Goal: Task Accomplishment & Management: Manage account settings

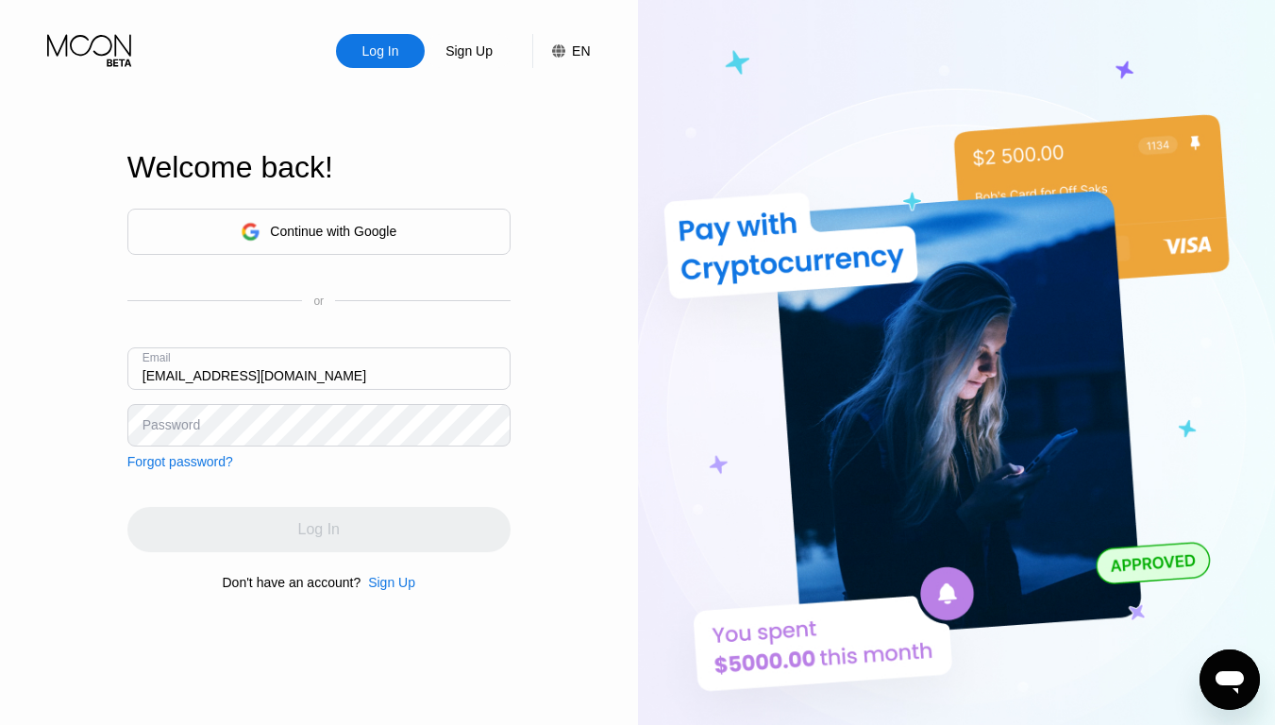
type input "[EMAIL_ADDRESS][DOMAIN_NAME]"
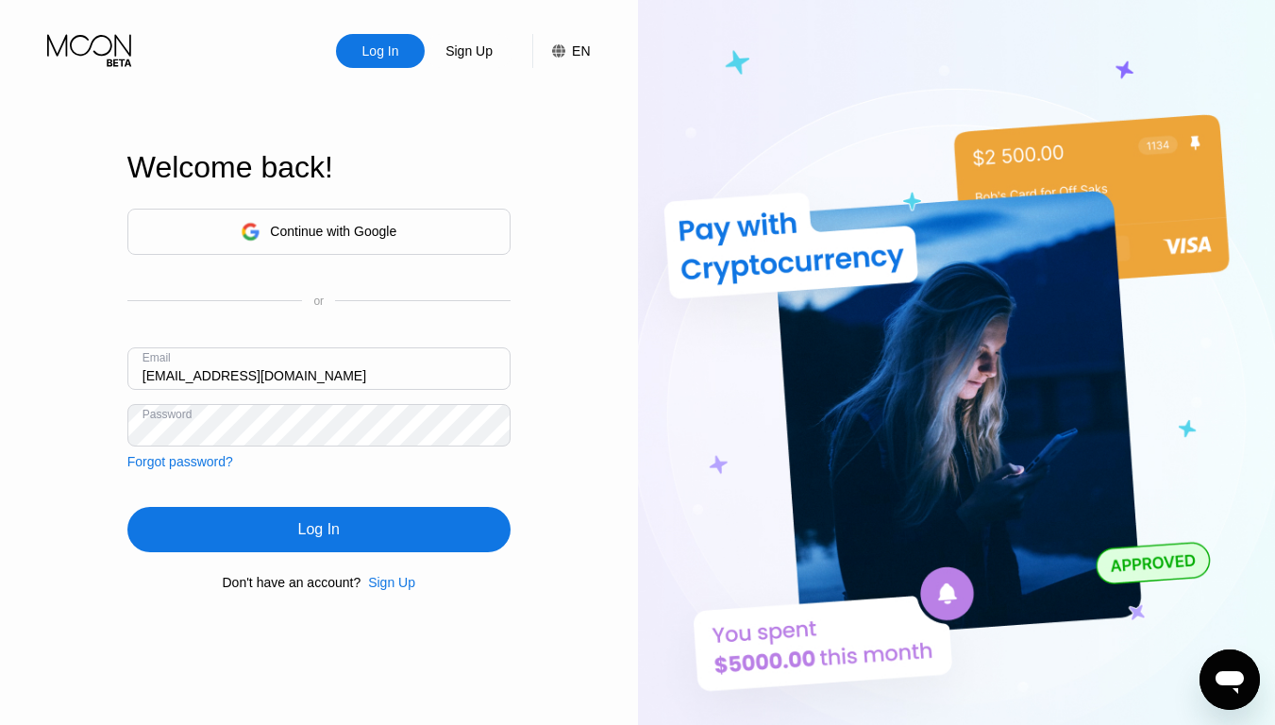
click at [318, 532] on div "Log In" at bounding box center [319, 529] width 42 height 19
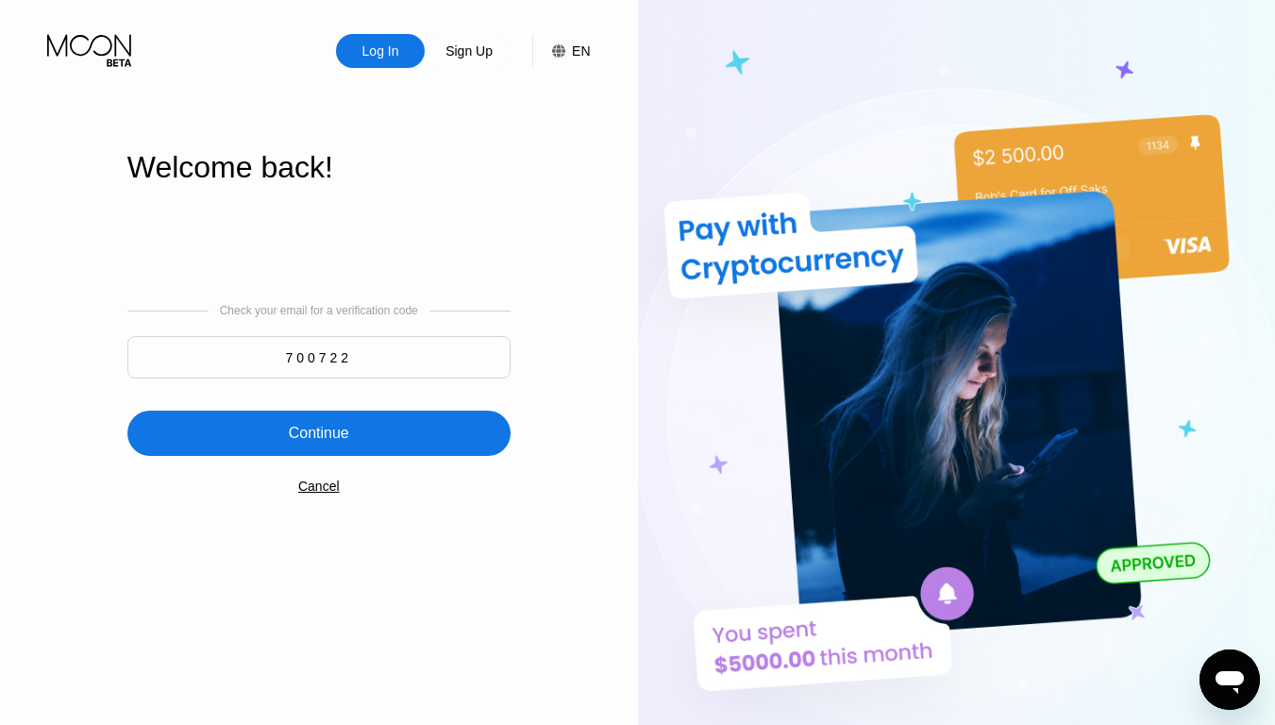
type input "700722"
click at [318, 435] on div "Continue" at bounding box center [319, 433] width 60 height 19
